Goal: Task Accomplishment & Management: Manage account settings

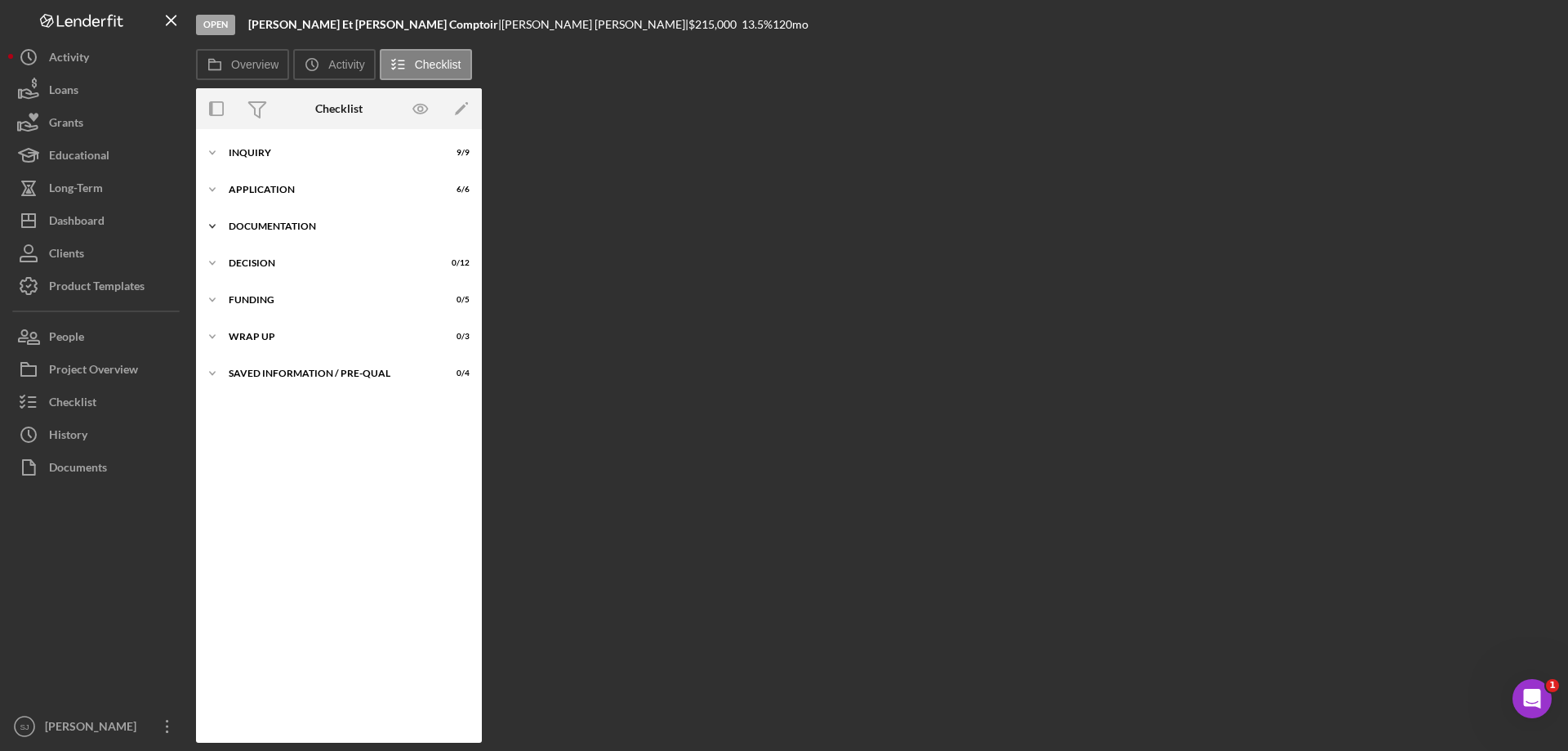
click at [235, 223] on div "Documentation" at bounding box center [345, 226] width 233 height 10
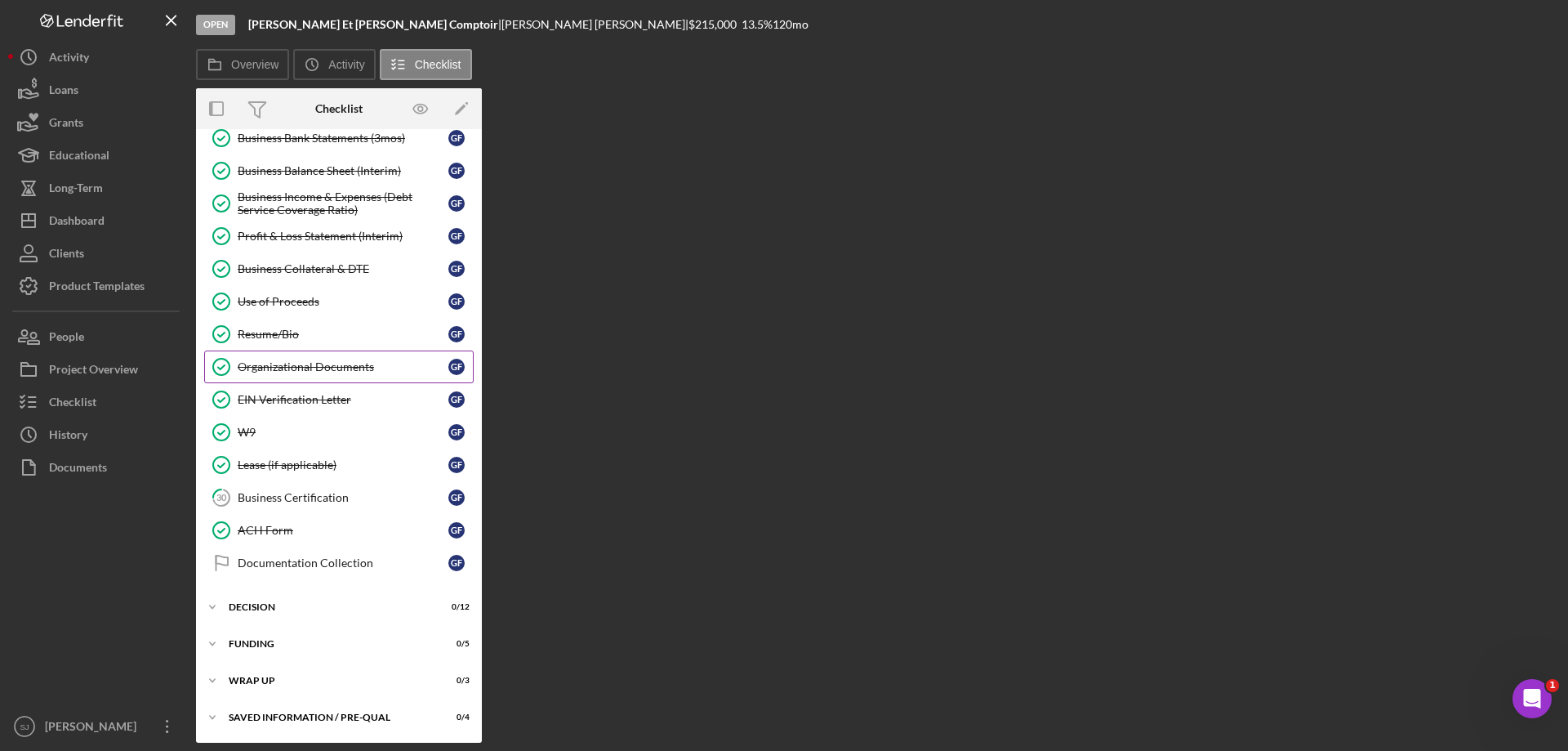
scroll to position [237, 0]
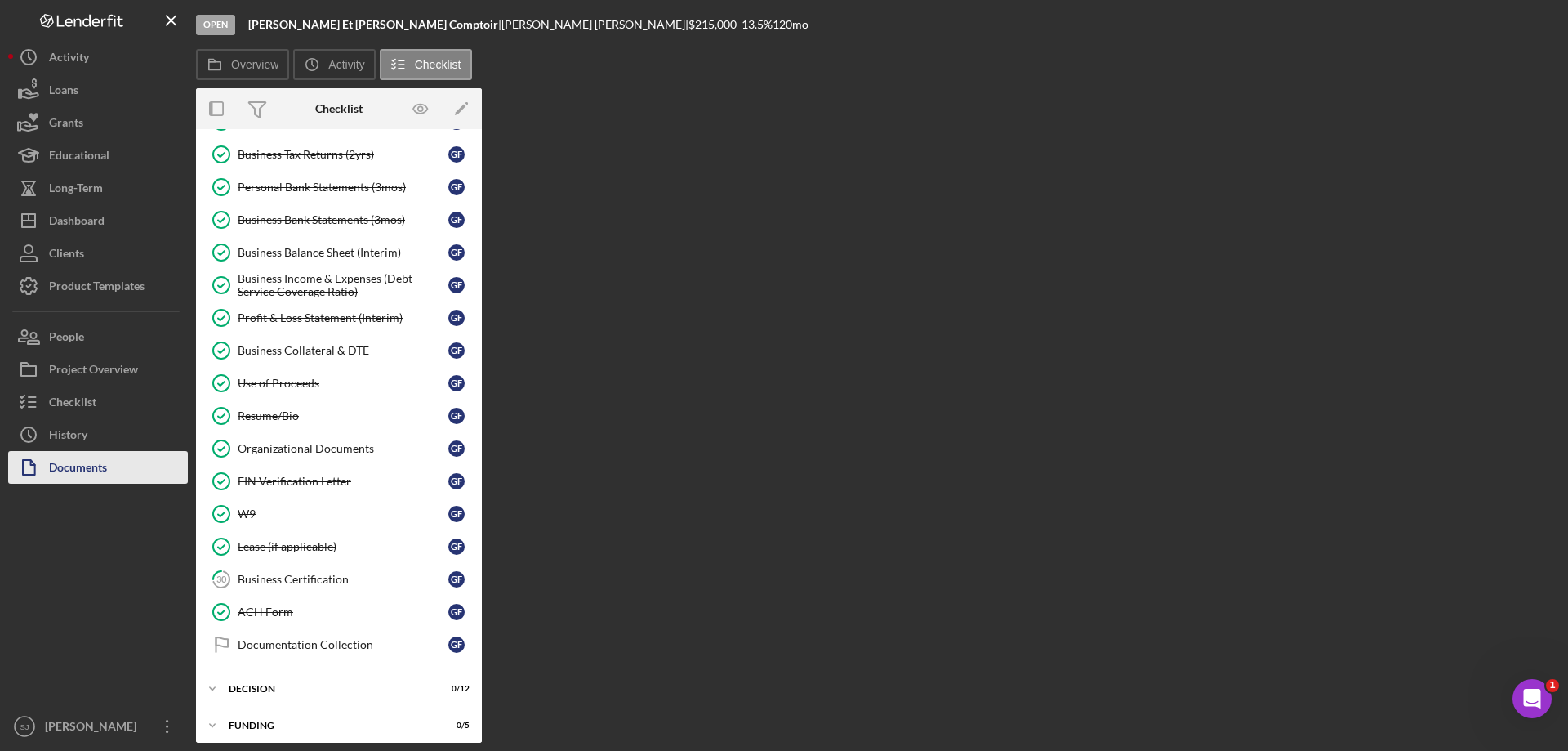
click at [97, 464] on div "Documents" at bounding box center [78, 469] width 58 height 36
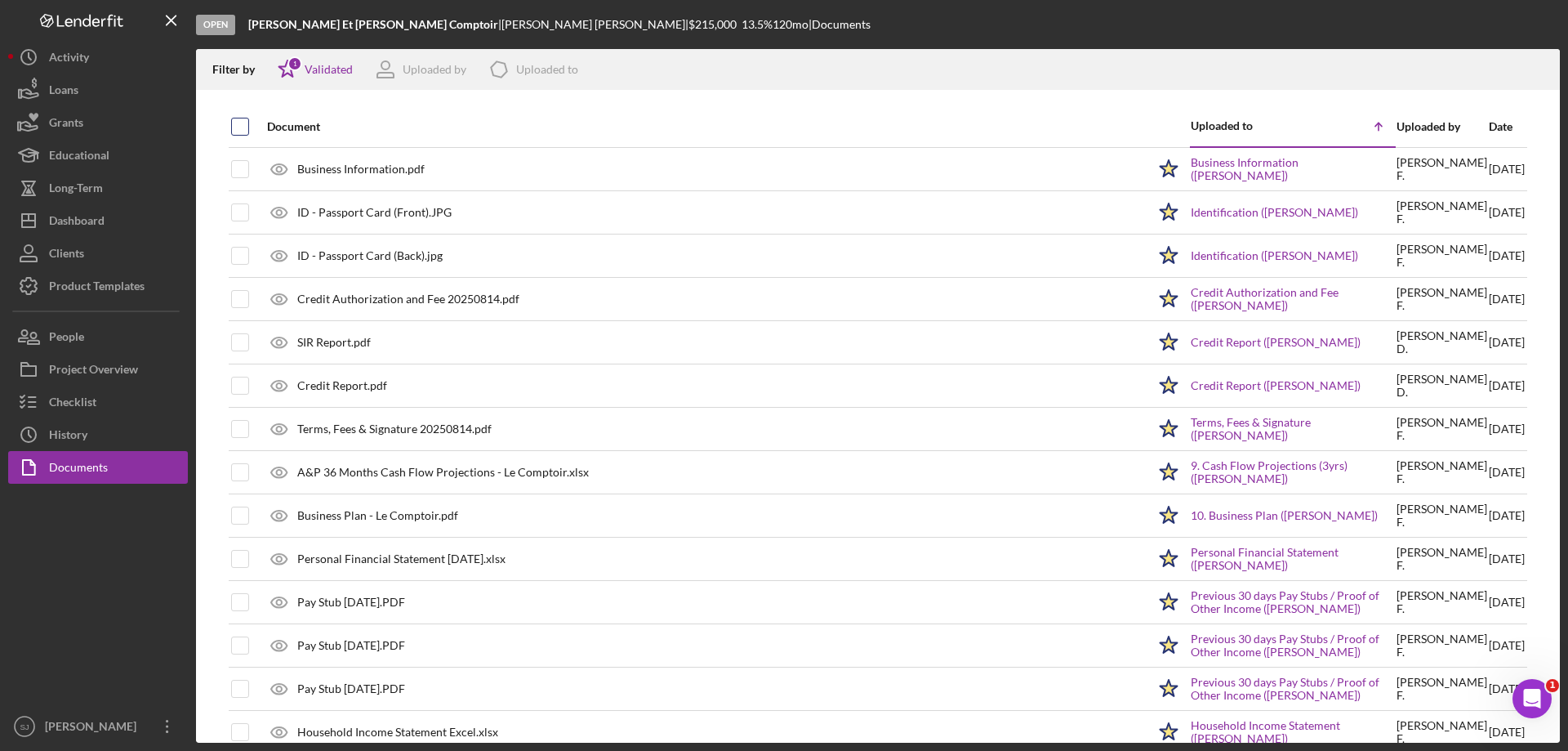
click at [233, 130] on input "checkbox" at bounding box center [240, 126] width 16 height 16
checkbox input "true"
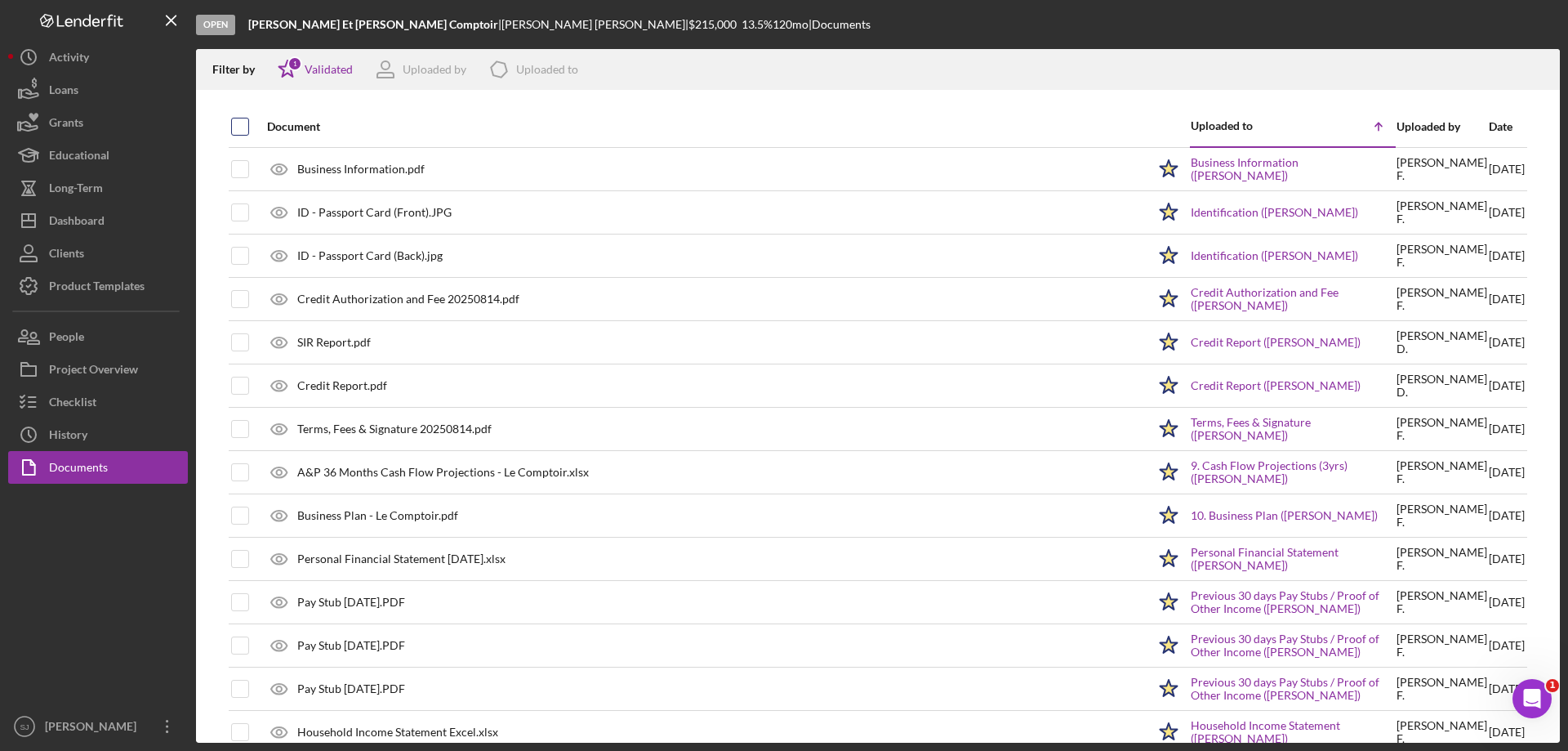
checkbox input "true"
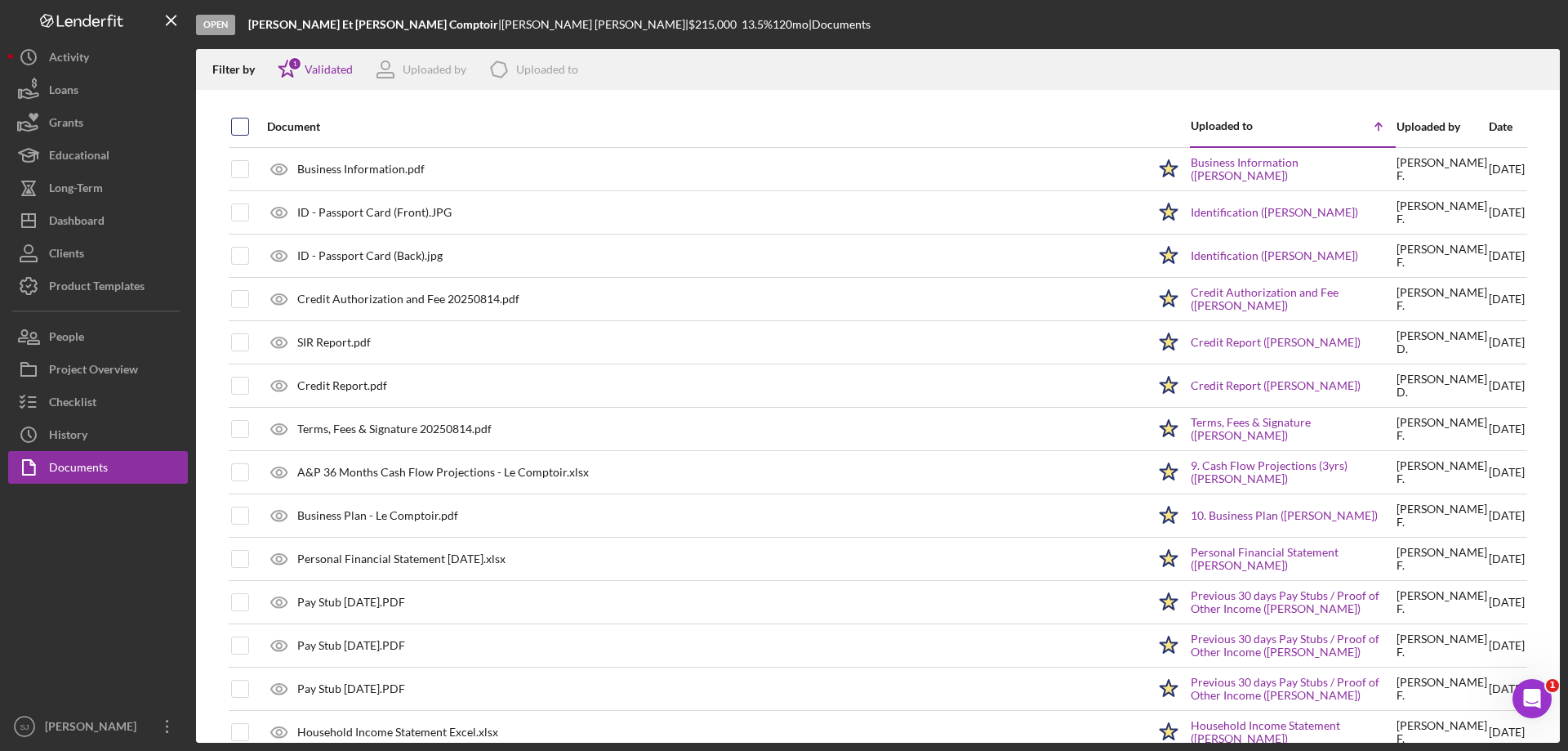
checkbox input "true"
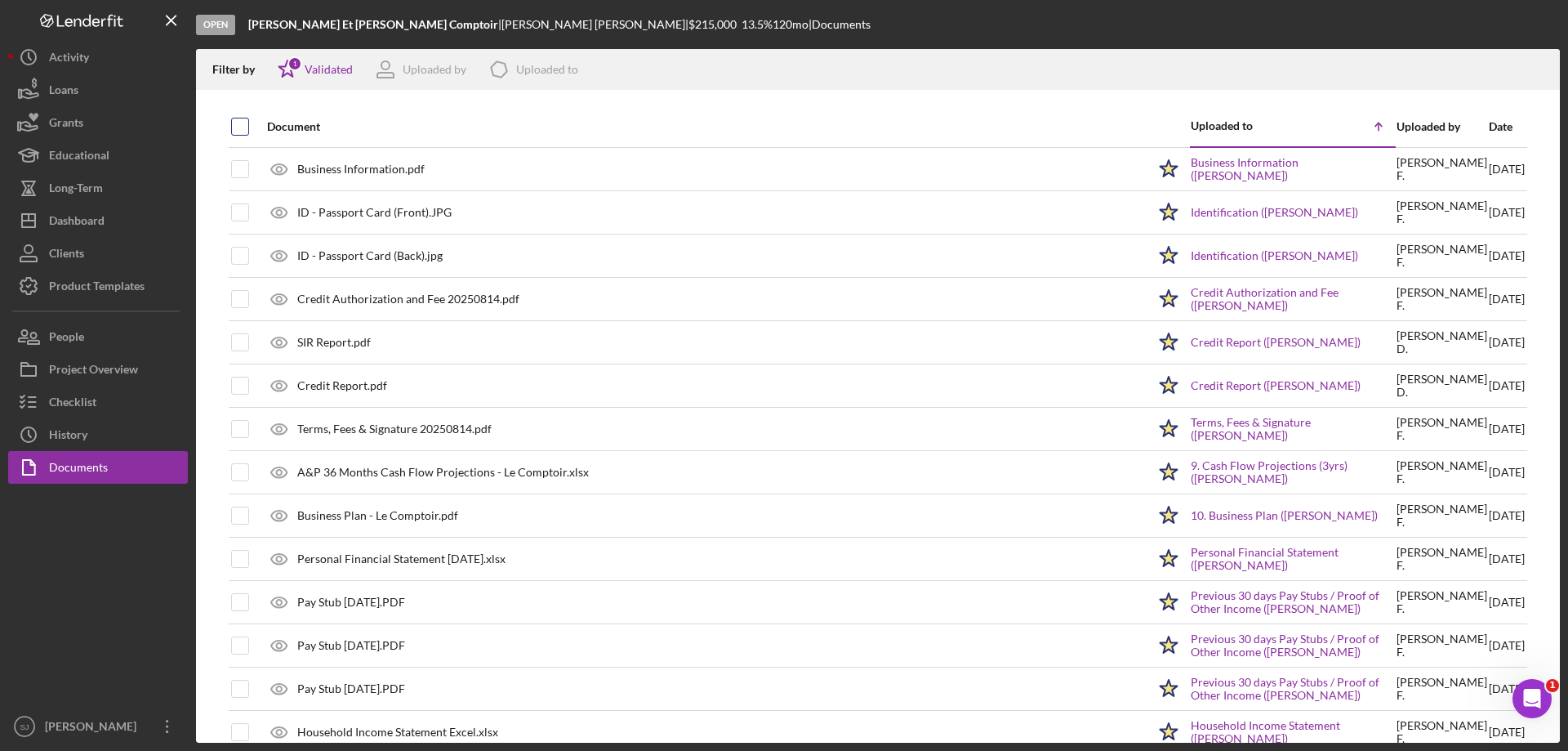
checkbox input "true"
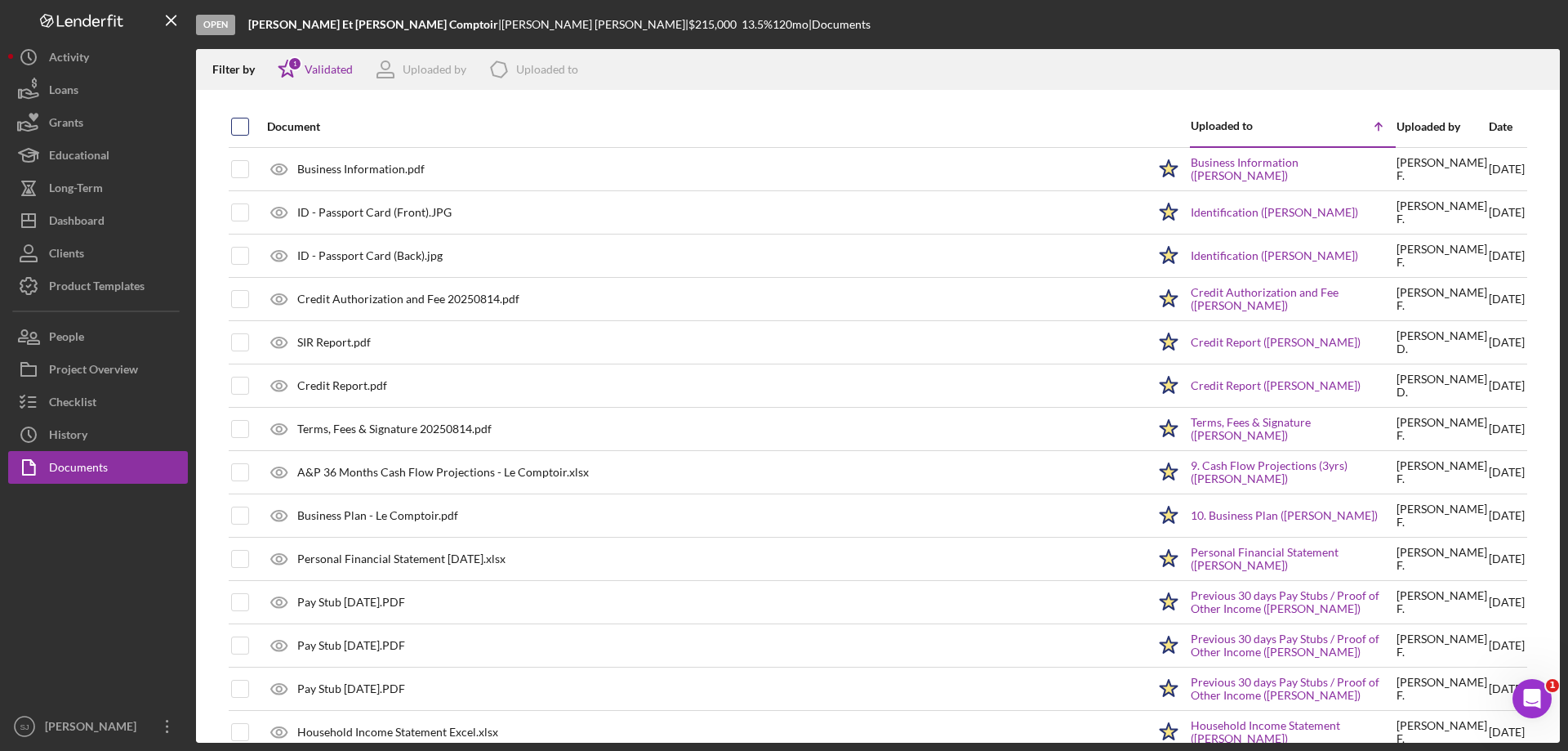
checkbox input "true"
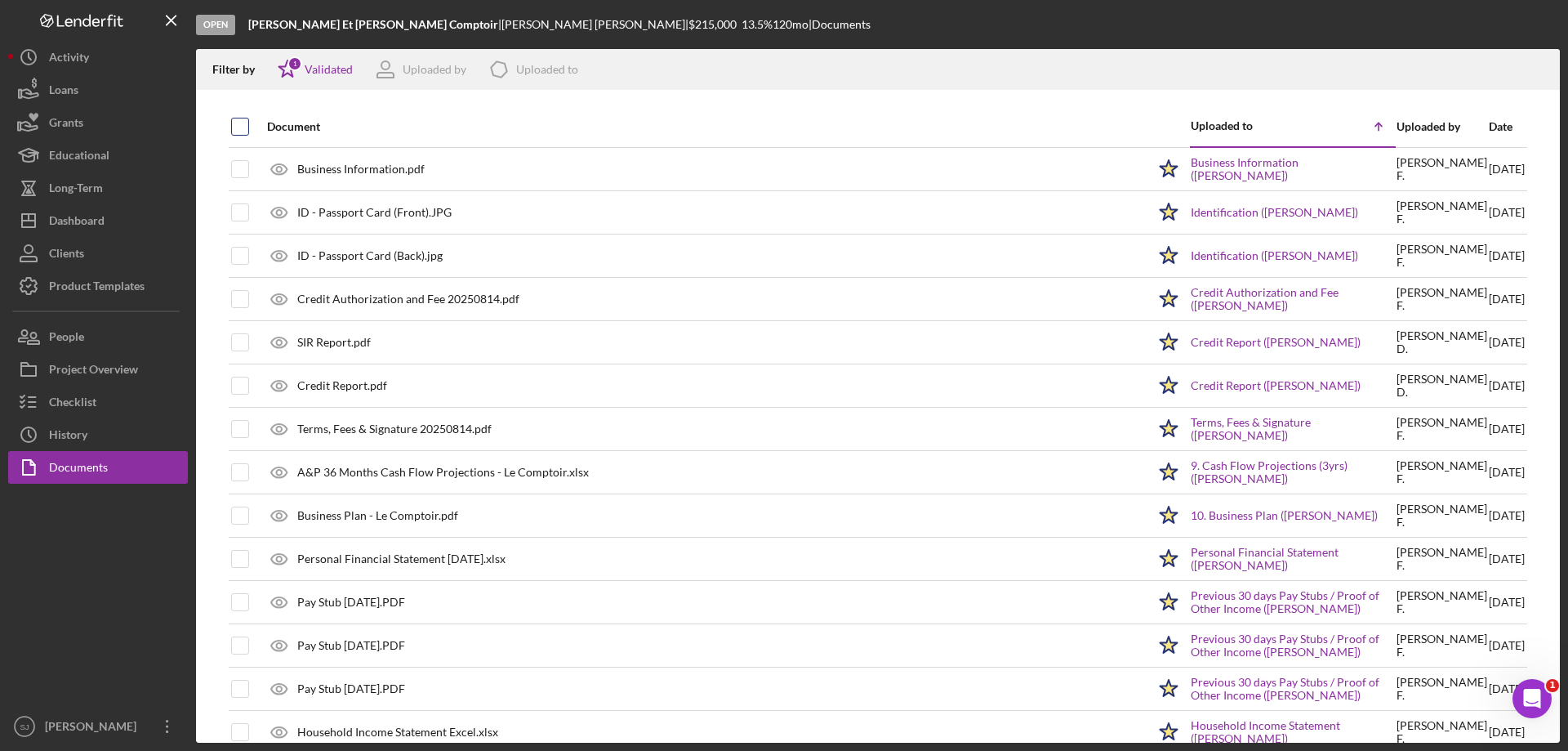
checkbox input "true"
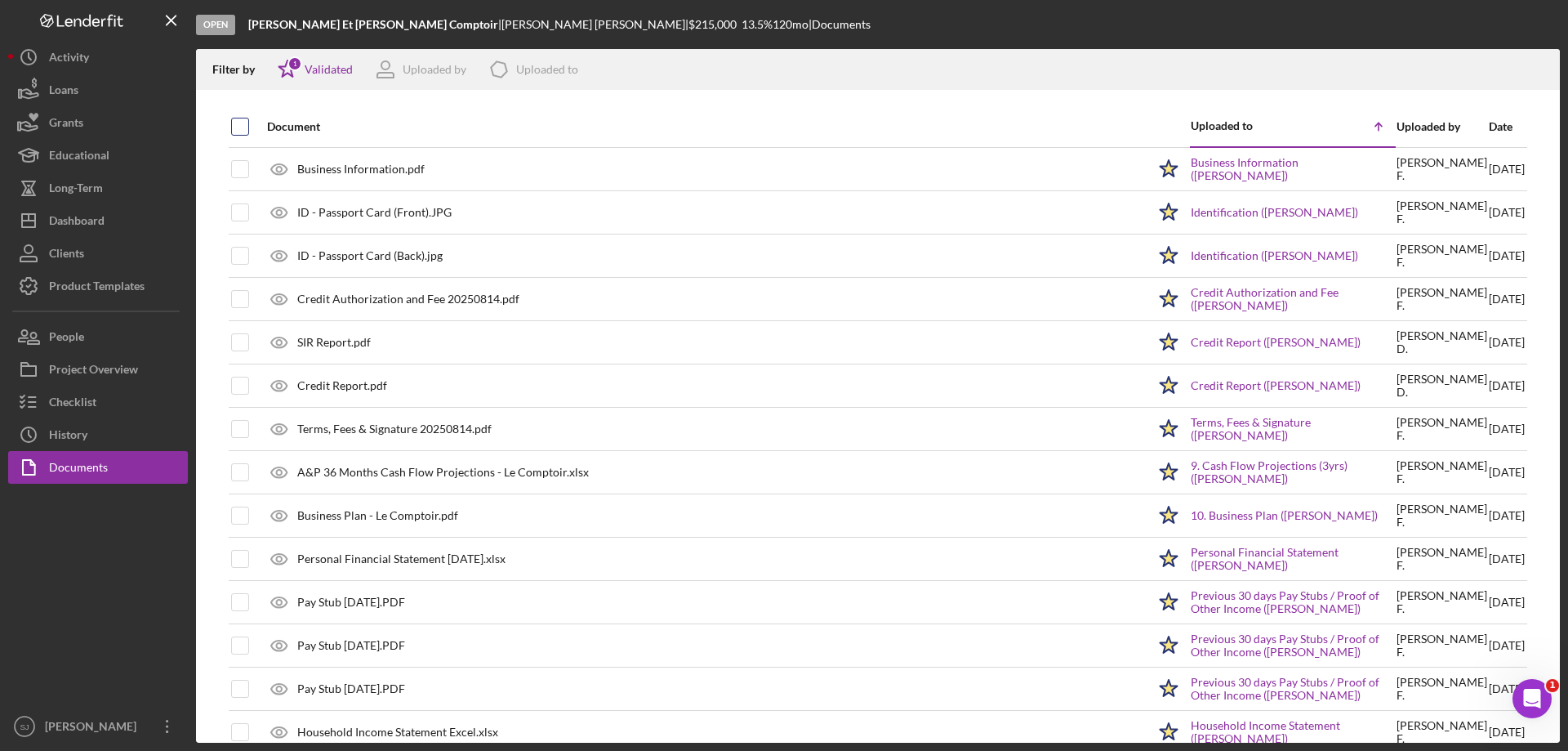
checkbox input "true"
click at [1537, 70] on icon "Icon/Download" at bounding box center [1539, 70] width 36 height 36
